Goal: Use online tool/utility: Utilize a website feature to perform a specific function

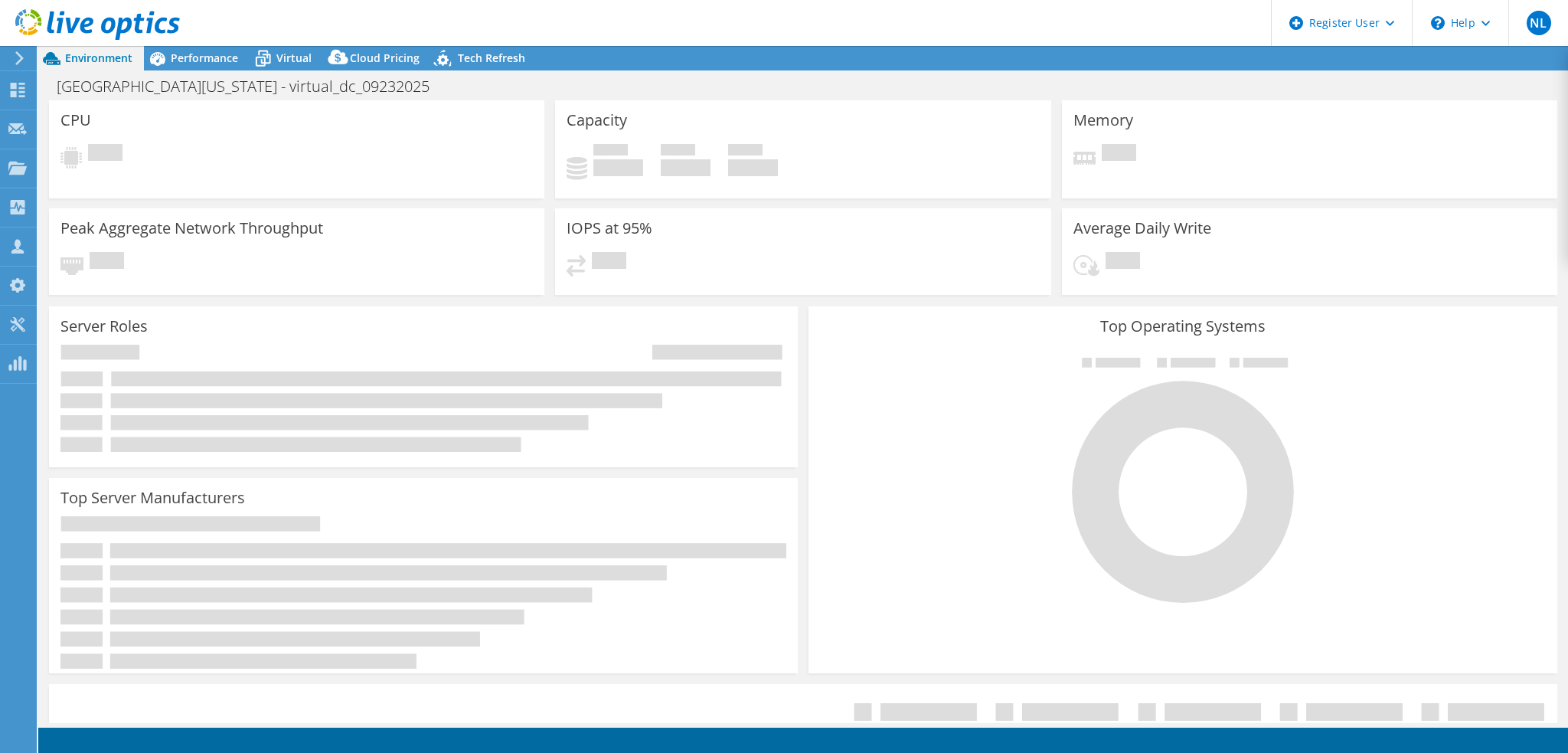
select select "USD"
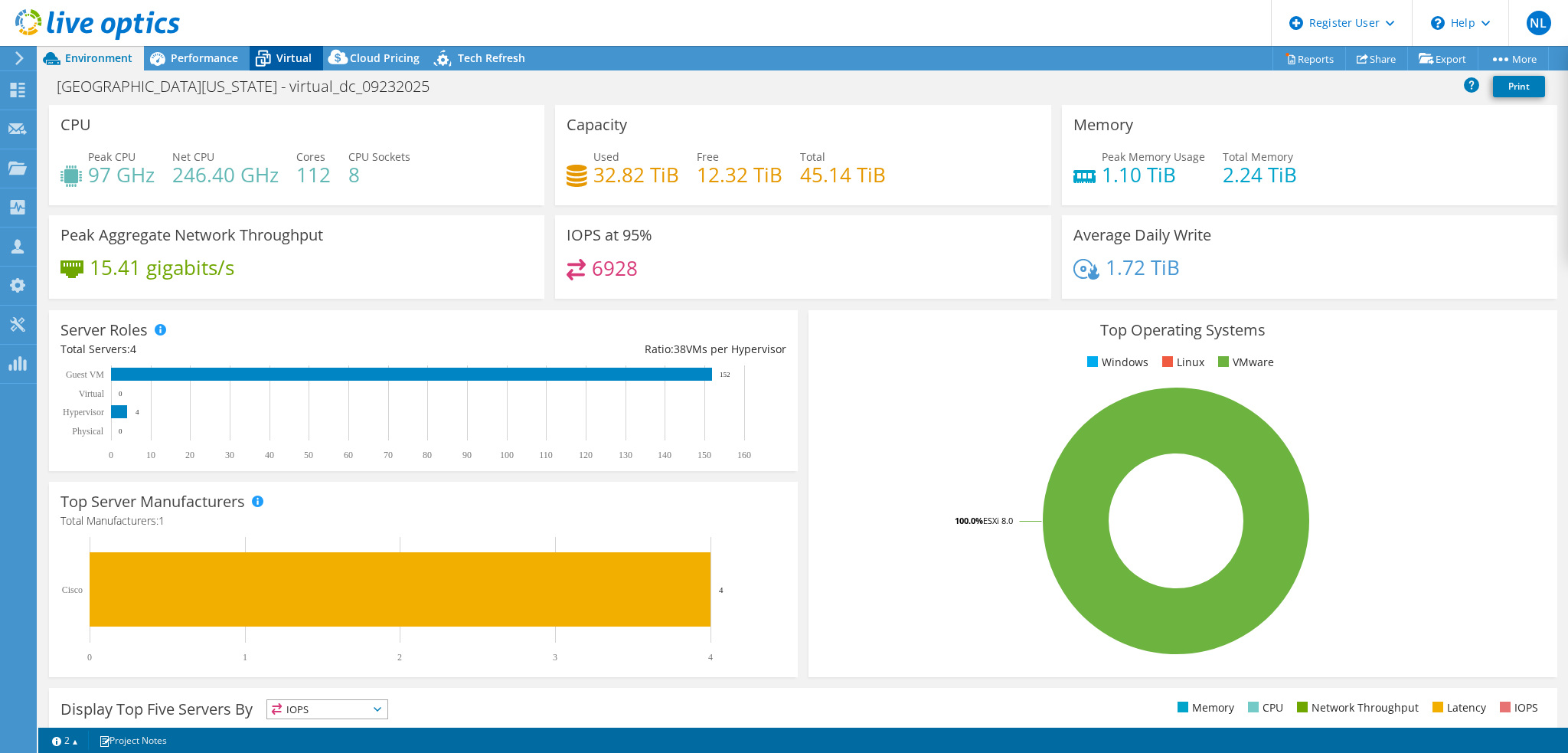
click at [291, 65] on div "Virtual" at bounding box center [286, 58] width 74 height 25
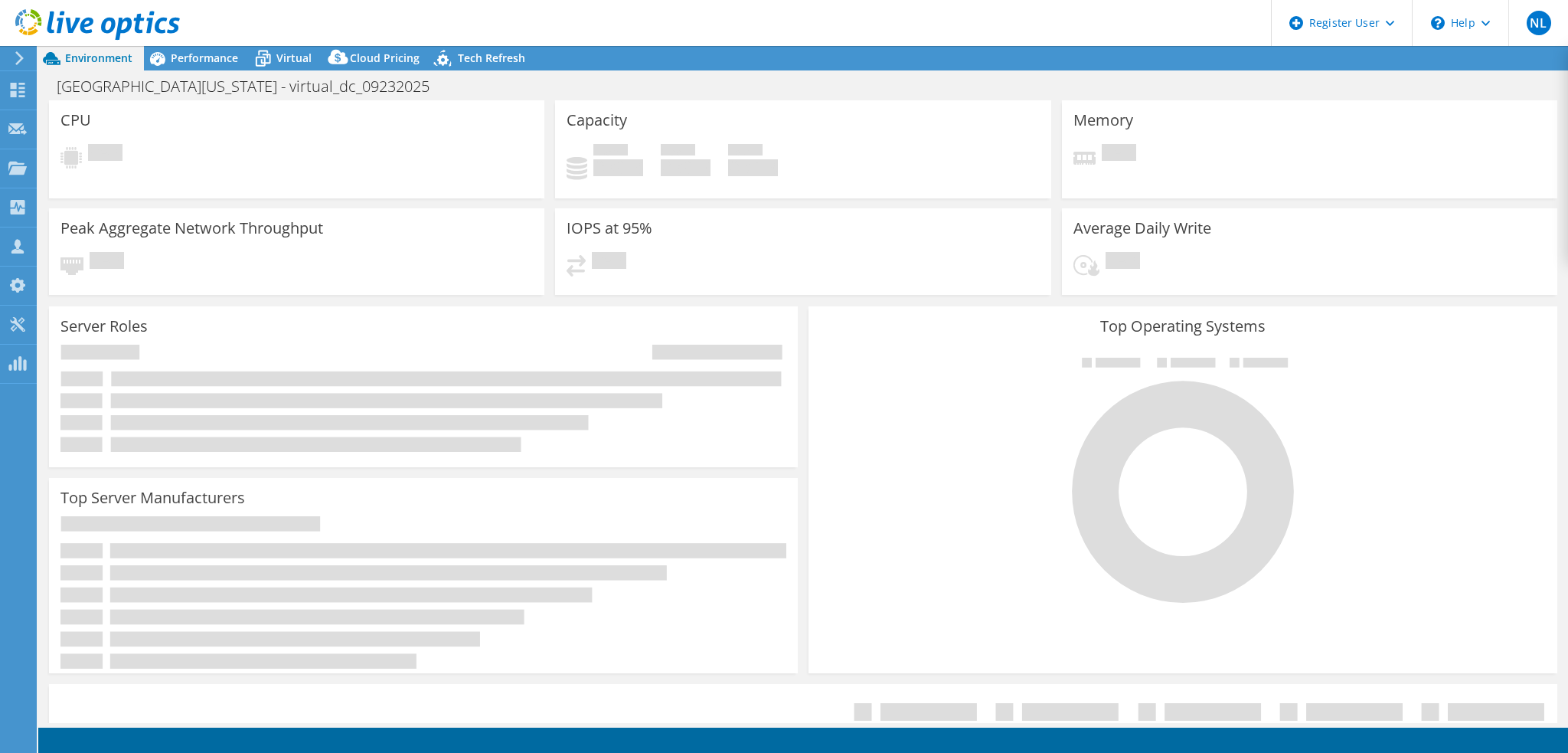
select select "USD"
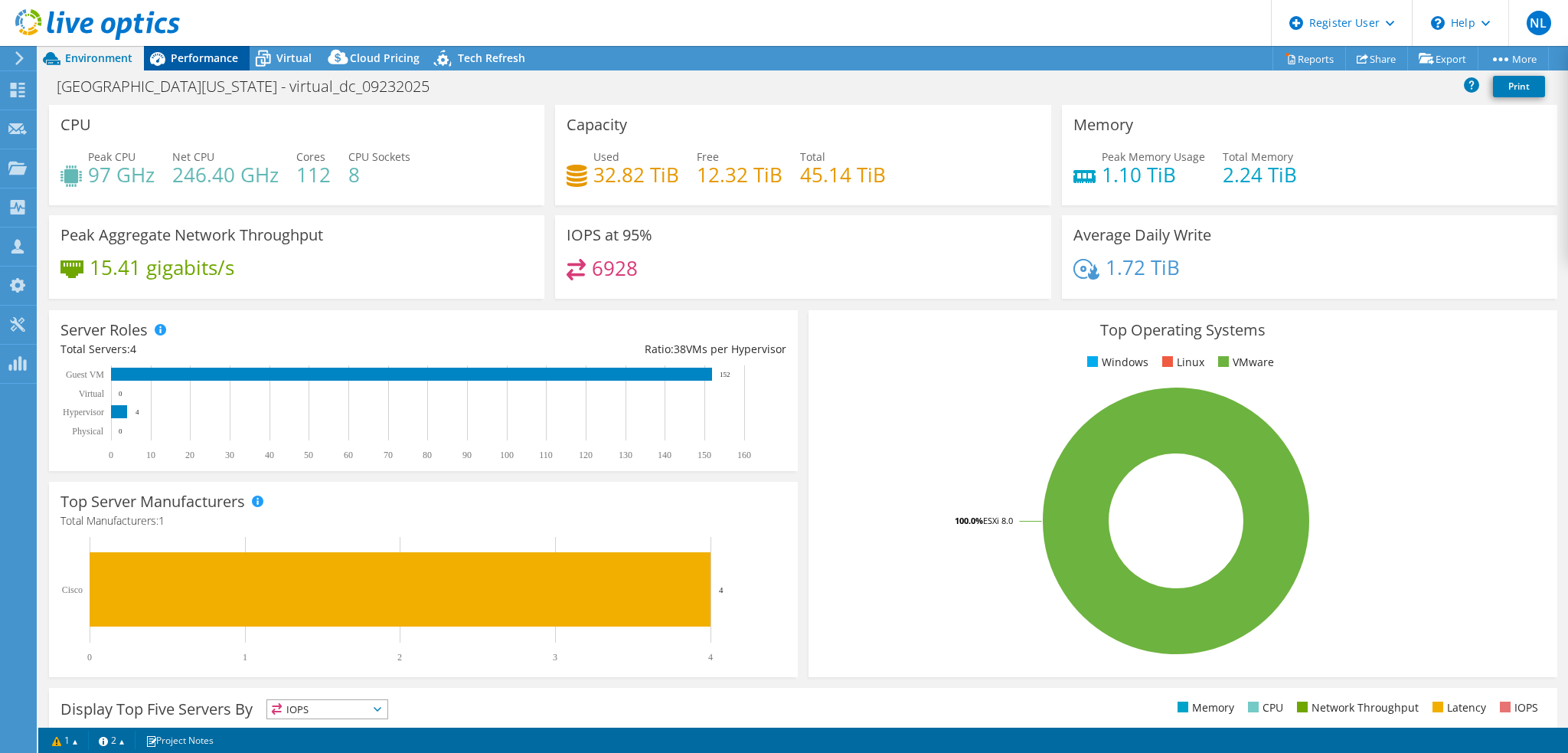
click at [182, 55] on span "Performance" at bounding box center [205, 58] width 67 height 15
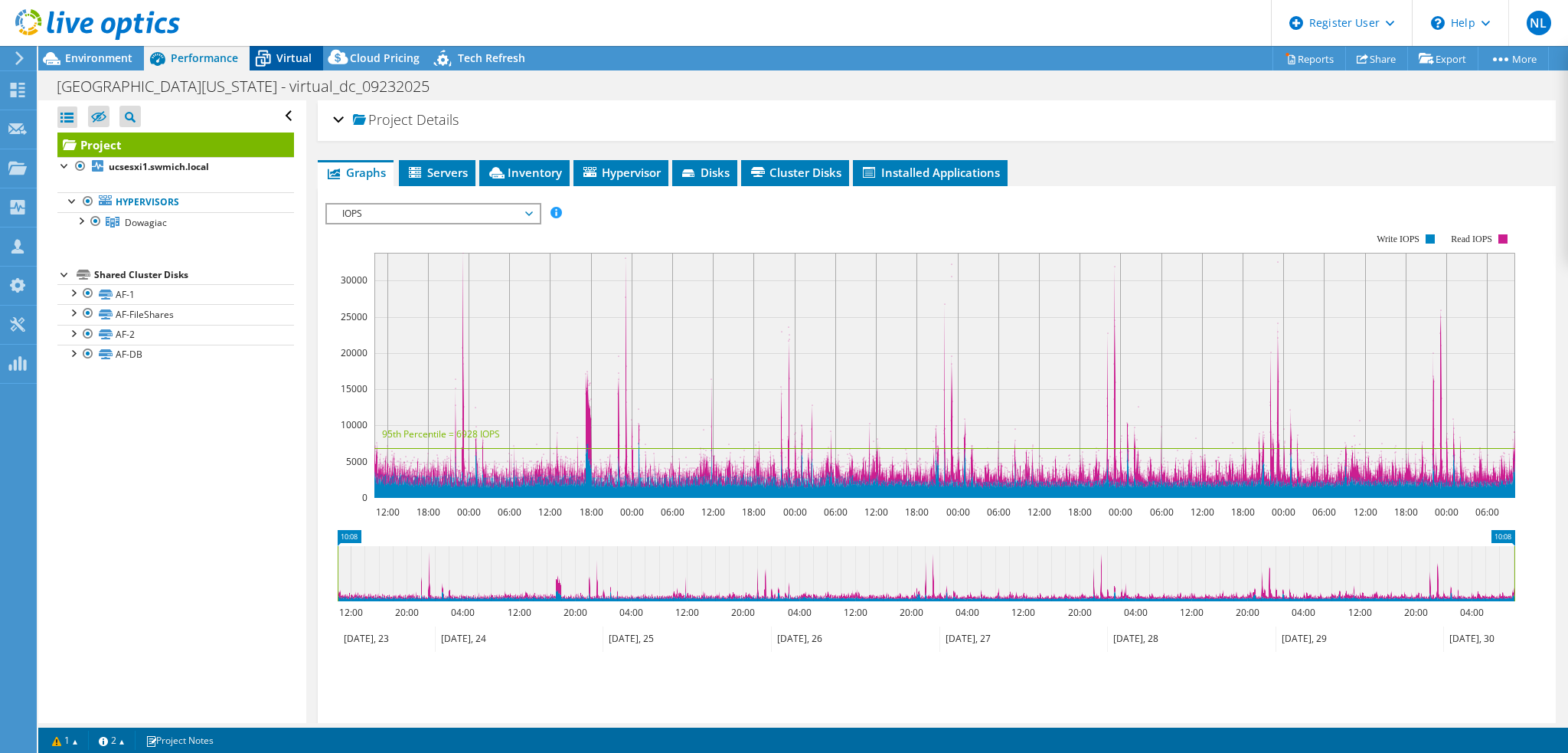
click at [278, 55] on span "Virtual" at bounding box center [294, 58] width 35 height 15
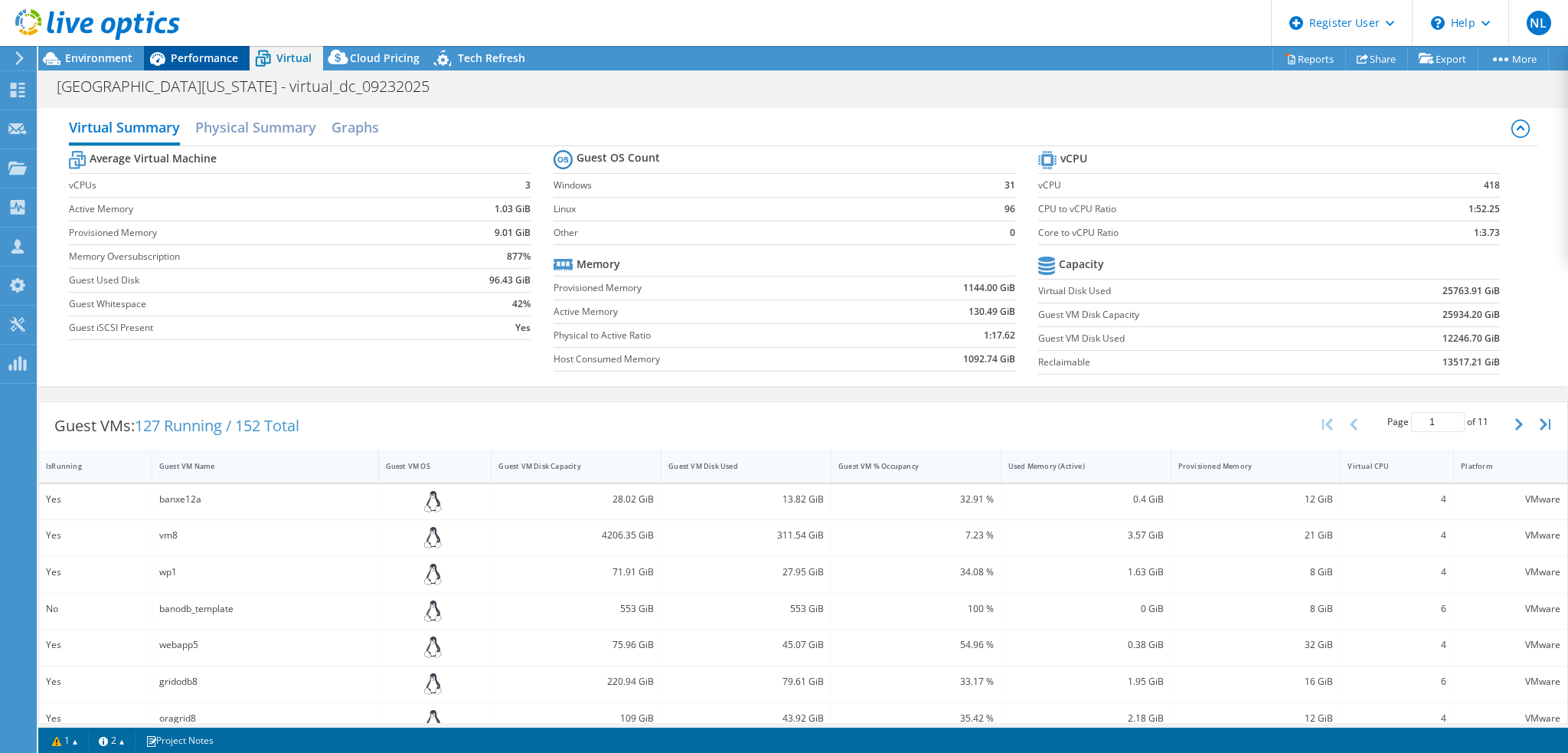
click at [192, 55] on span "Performance" at bounding box center [205, 58] width 67 height 15
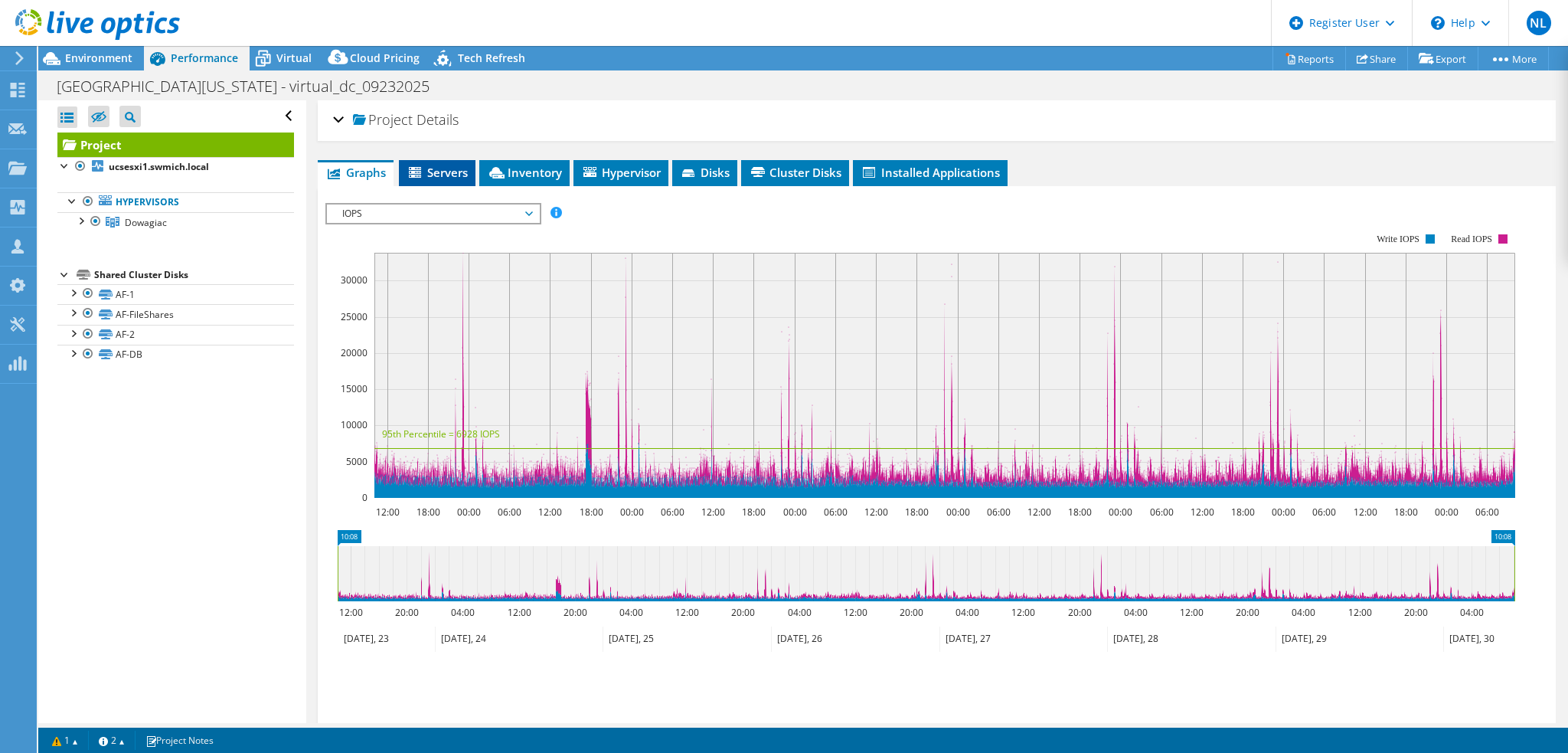
click at [444, 160] on li "Servers" at bounding box center [437, 173] width 76 height 26
